Goal: Navigation & Orientation: Find specific page/section

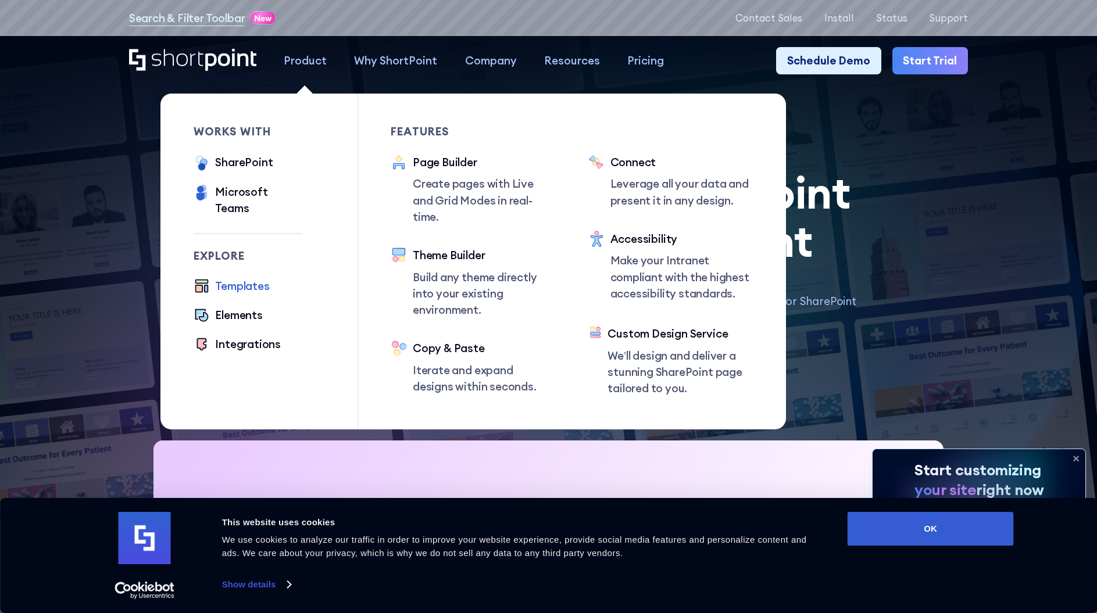
click at [245, 154] on div "works with SharePoint Microsoft Teams SAP" at bounding box center [248, 171] width 109 height 90
click at [245, 164] on div "SharePoint" at bounding box center [244, 162] width 58 height 16
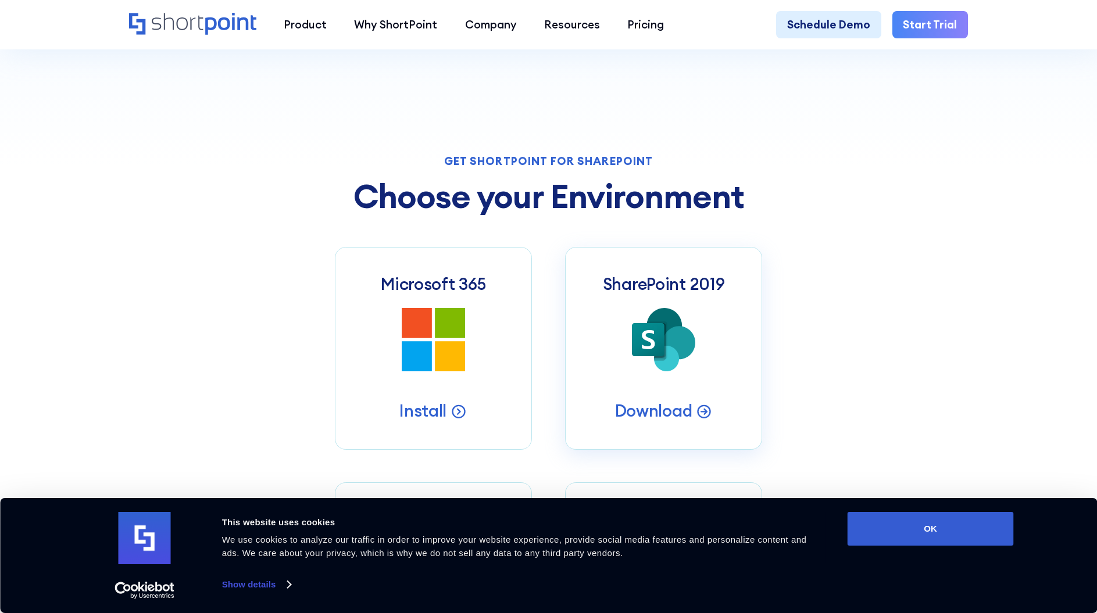
scroll to position [447, 0]
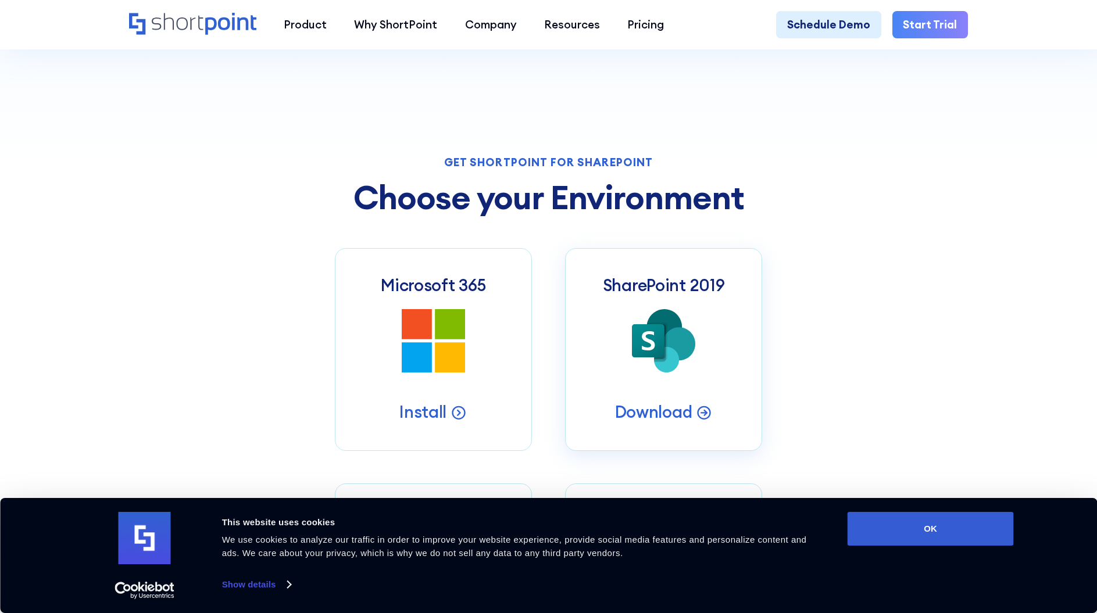
click at [671, 355] on icon at bounding box center [666, 360] width 25 height 26
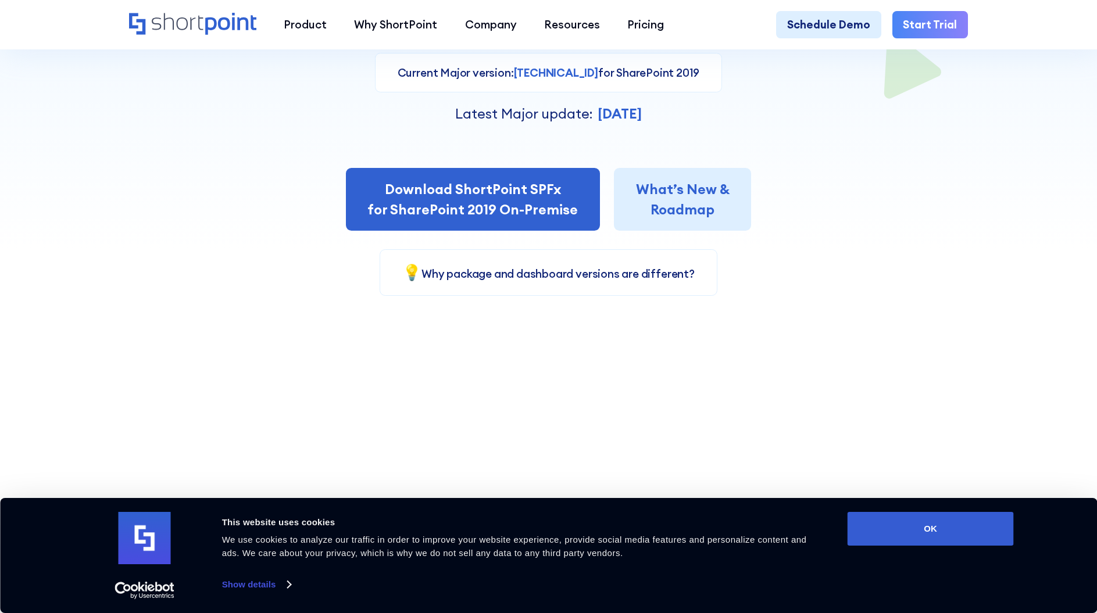
scroll to position [377, 0]
